Goal: Task Accomplishment & Management: Use online tool/utility

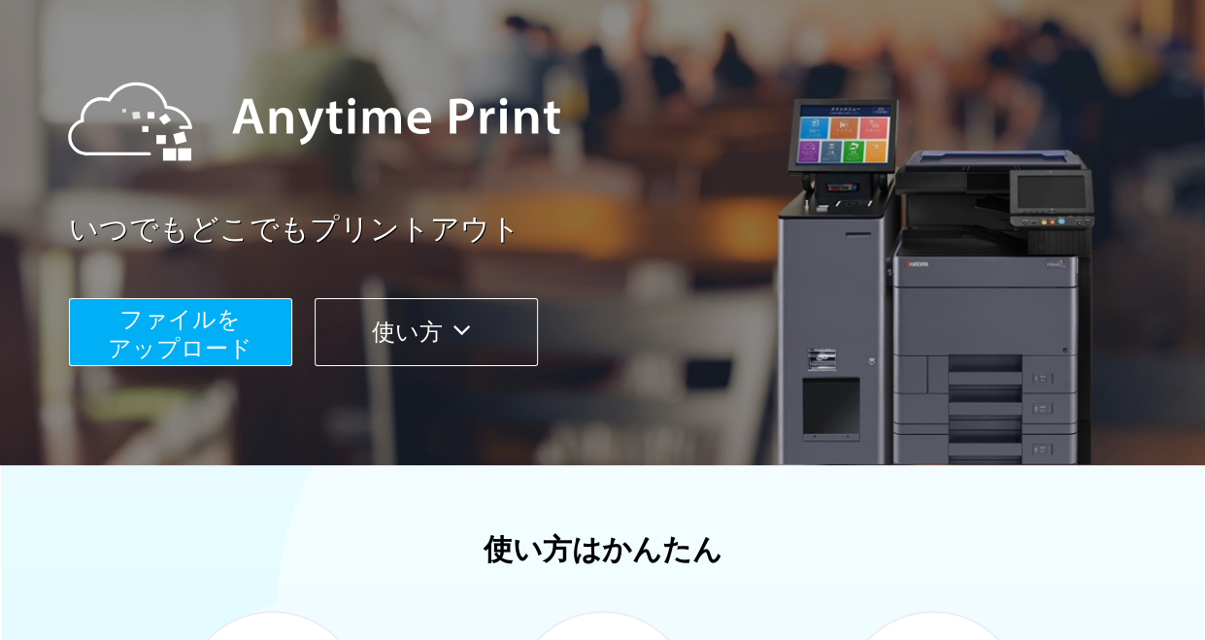
scroll to position [165, 0]
click at [169, 338] on span "ファイルを ​​アップロード" at bounding box center [180, 334] width 145 height 55
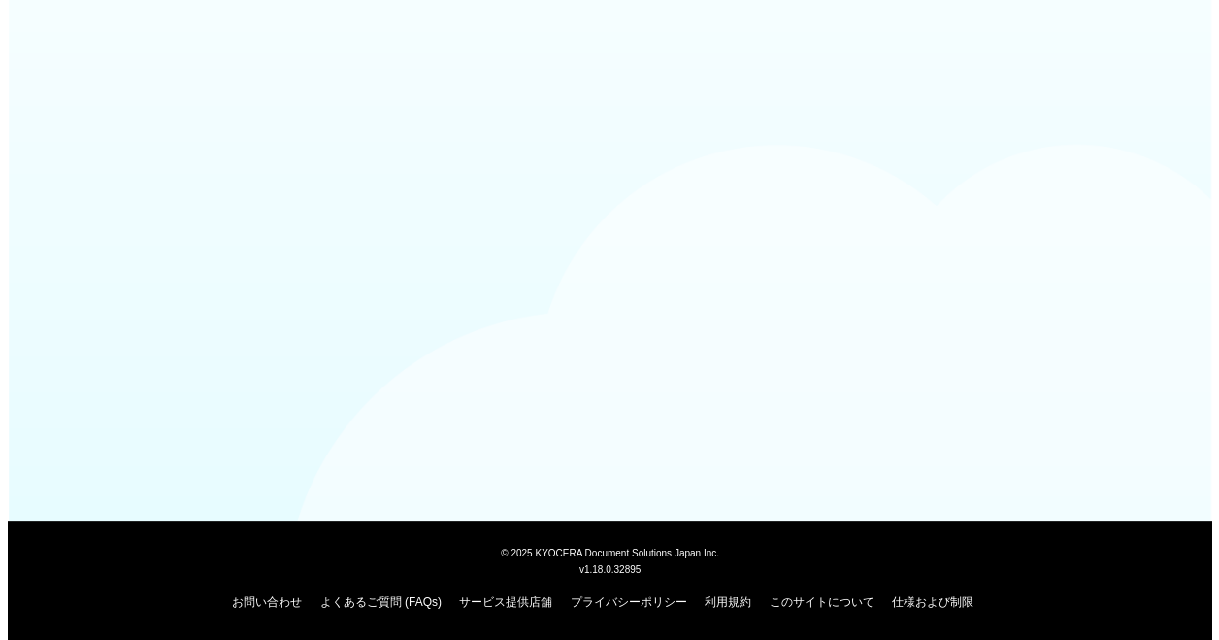
scroll to position [165, 0]
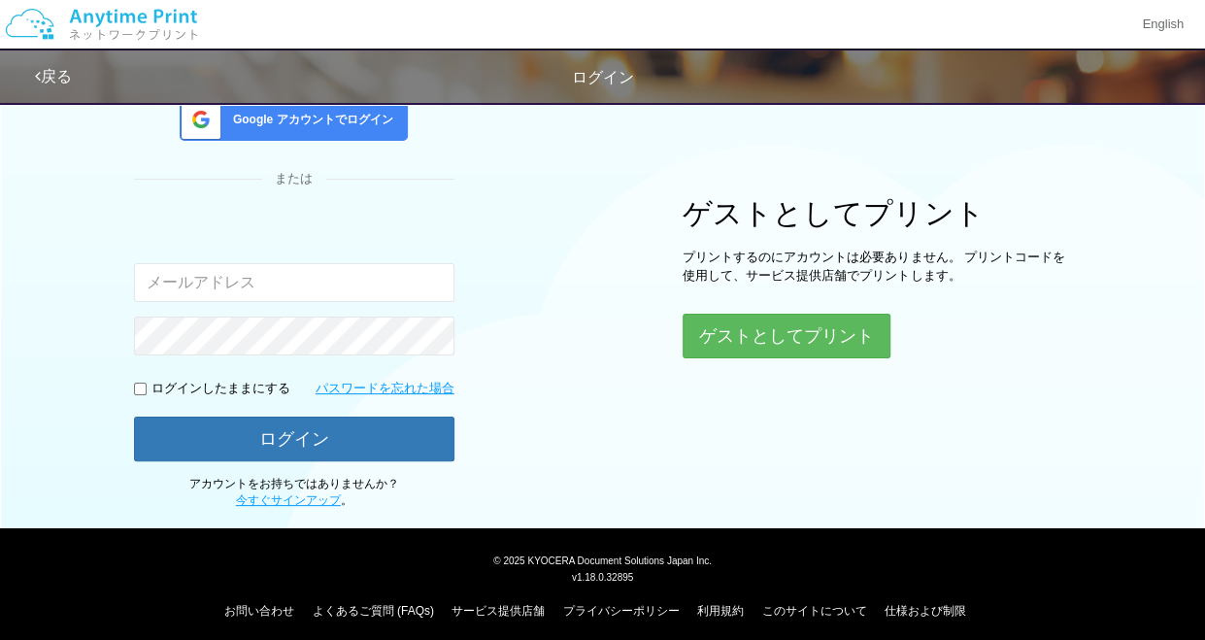
click at [193, 293] on input "email" at bounding box center [294, 282] width 320 height 39
type input "[EMAIL_ADDRESS][DOMAIN_NAME]"
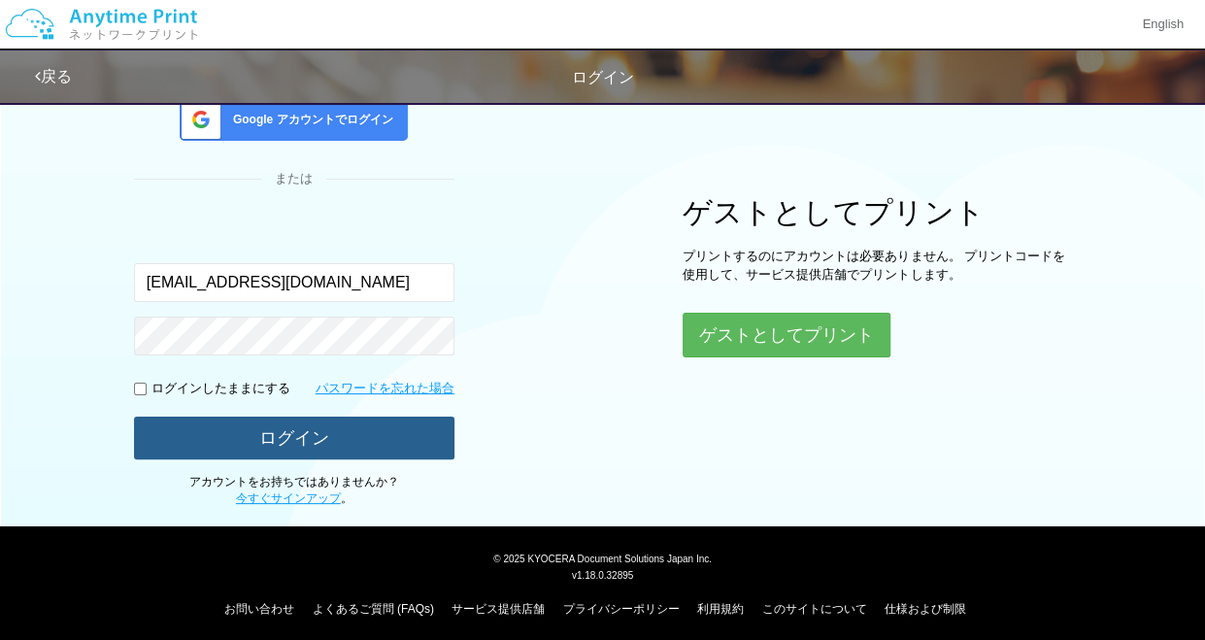
click at [176, 437] on button "ログイン" at bounding box center [294, 438] width 320 height 43
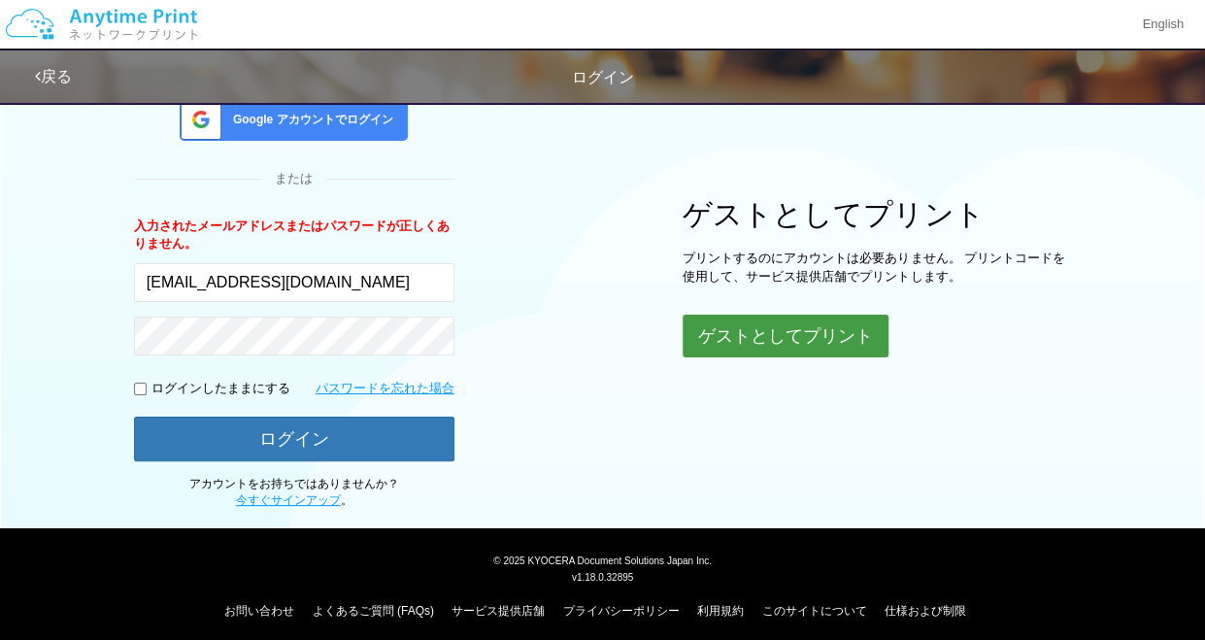
click at [839, 331] on button "ゲストとしてプリント" at bounding box center [786, 336] width 206 height 43
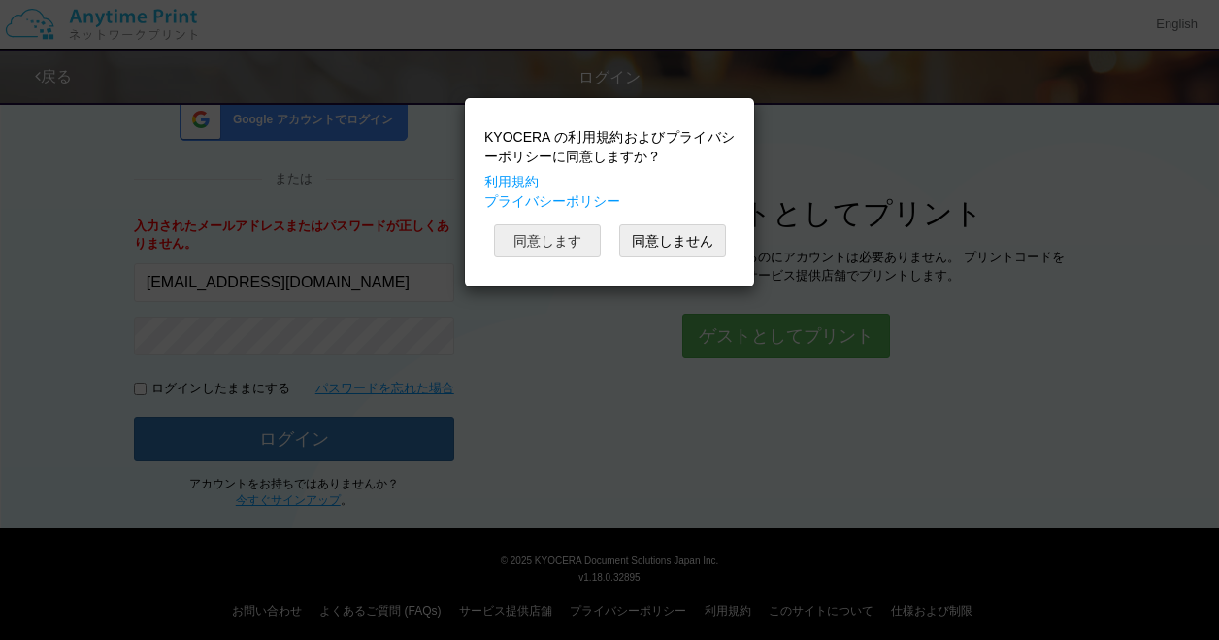
click at [584, 250] on button "同意します" at bounding box center [547, 240] width 107 height 33
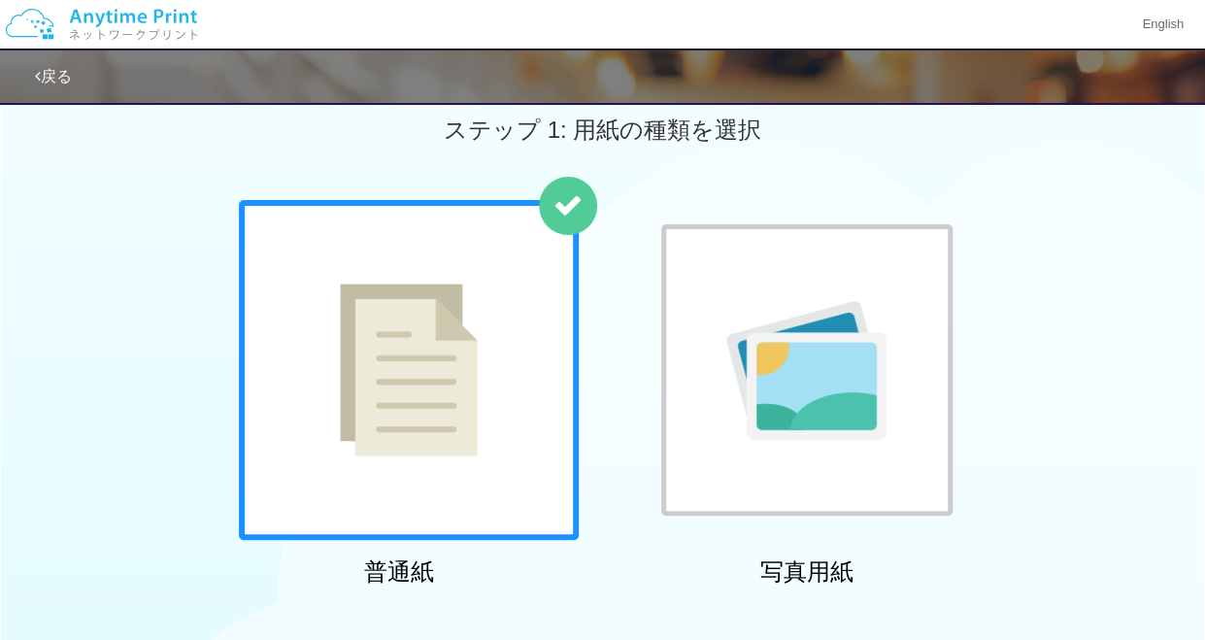
scroll to position [165, 0]
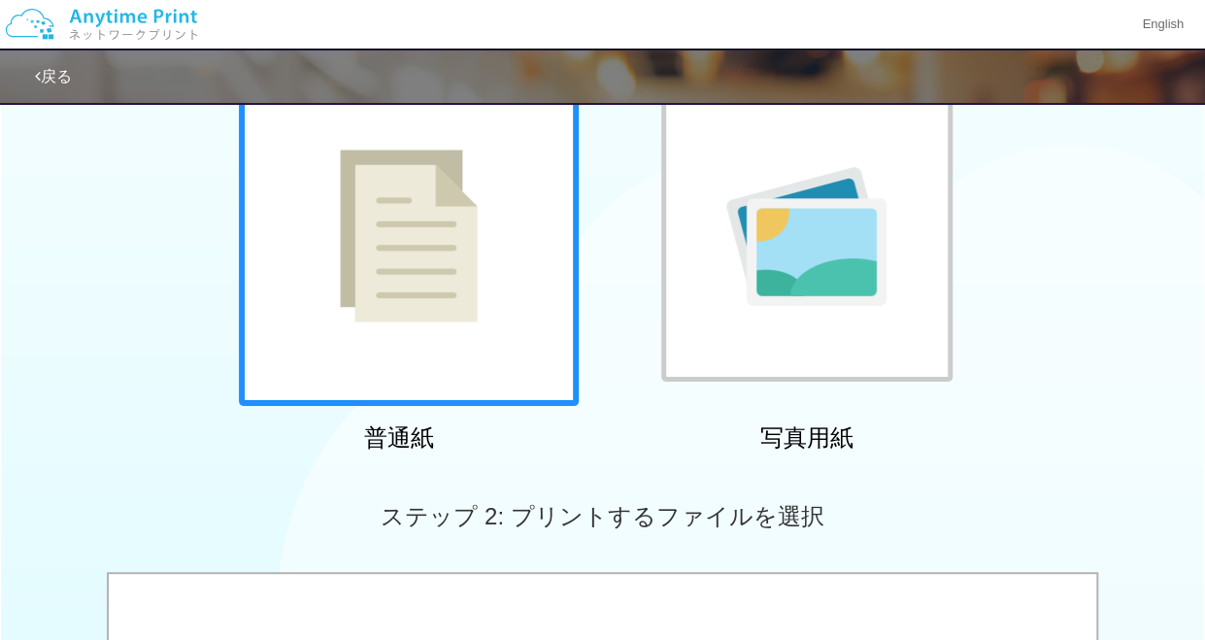
click at [451, 261] on img at bounding box center [409, 236] width 138 height 173
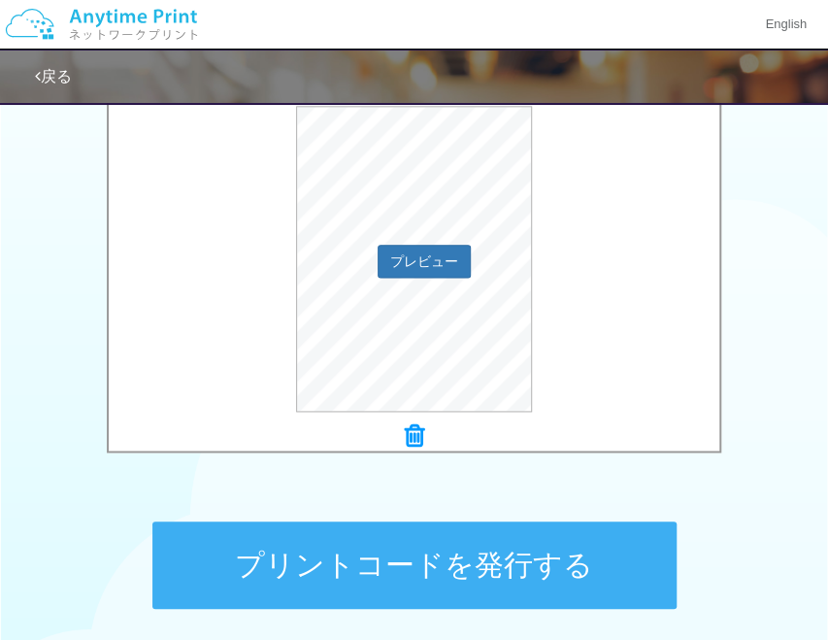
scroll to position [836, 0]
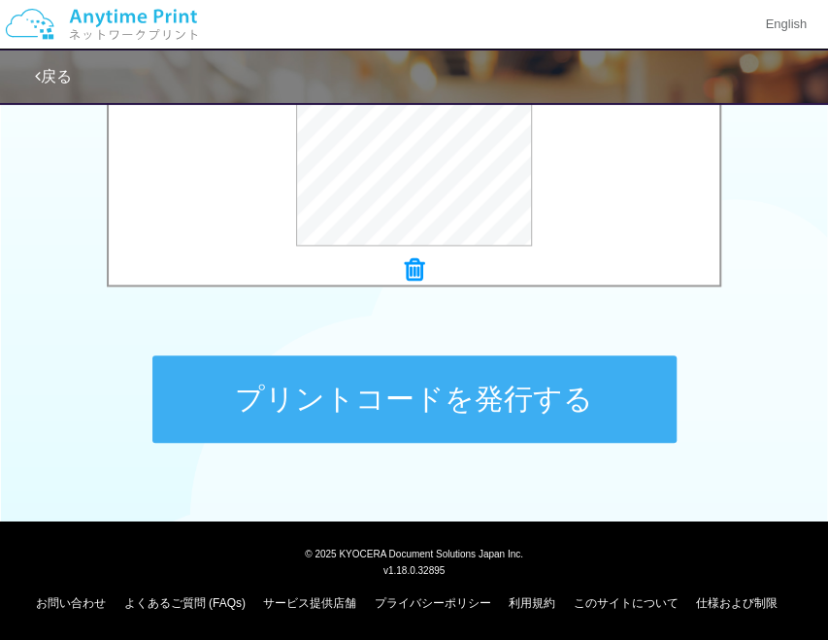
click at [484, 380] on button "プリントコードを発行する" at bounding box center [414, 398] width 524 height 87
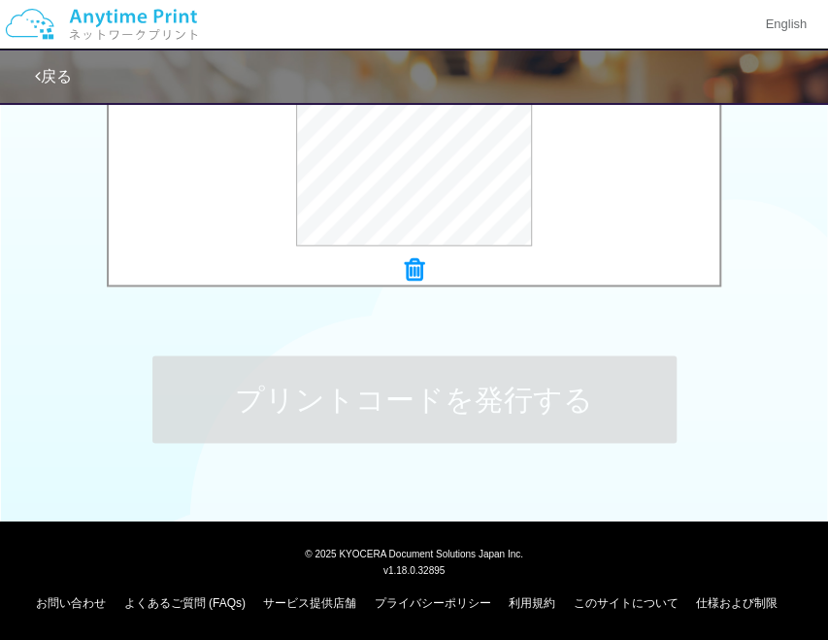
scroll to position [0, 0]
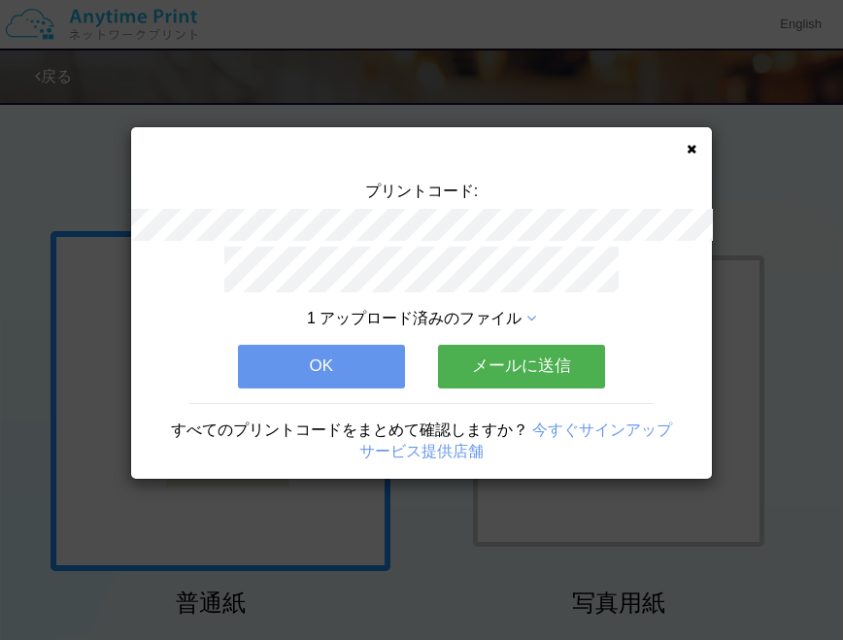
click at [318, 360] on button "OK" at bounding box center [321, 366] width 167 height 43
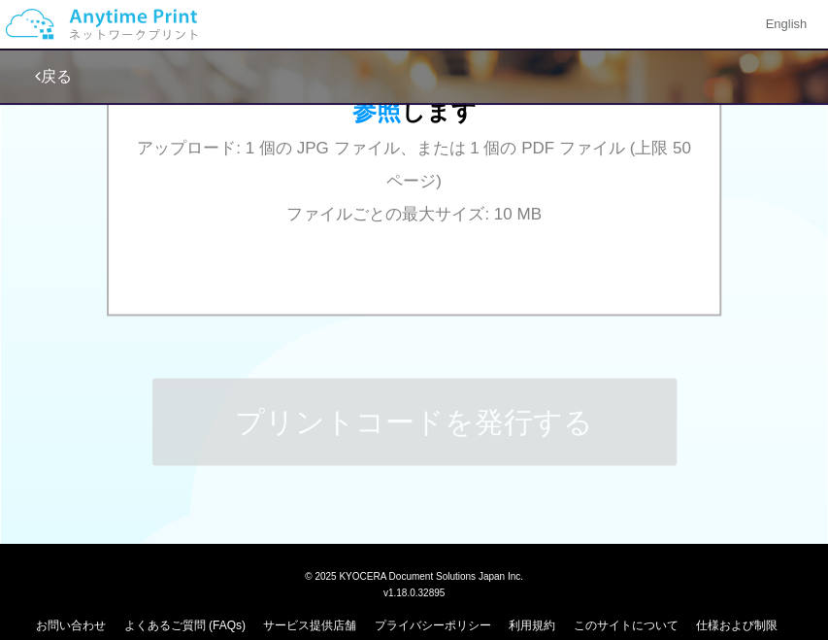
scroll to position [836, 0]
